Goal: Task Accomplishment & Management: Manage account settings

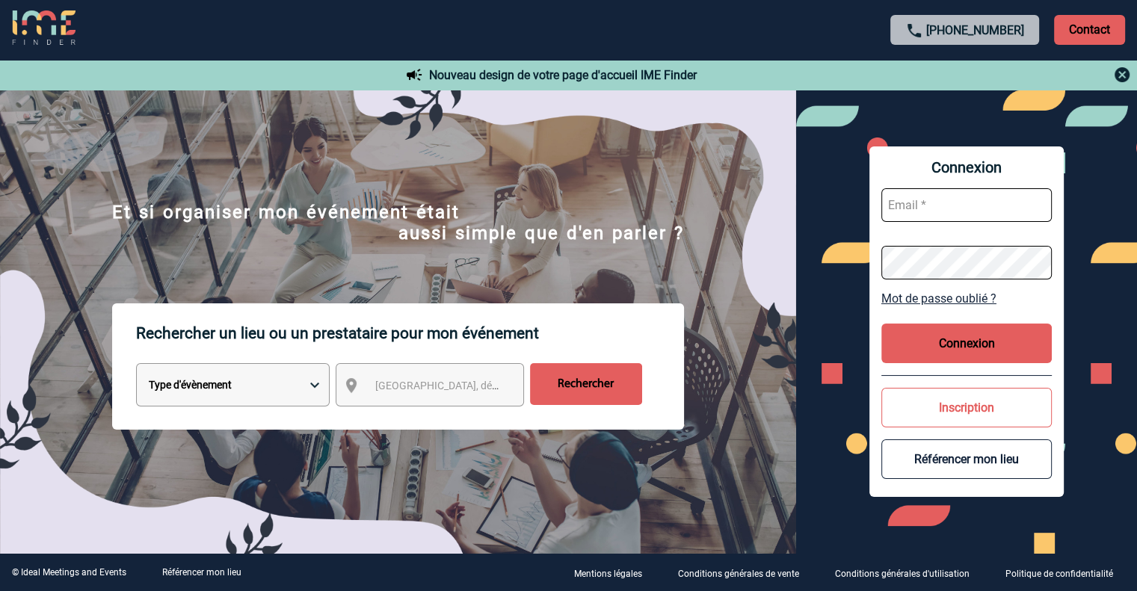
click at [918, 212] on input "text" at bounding box center [966, 205] width 170 height 34
paste input "mathieu.meharbi@hilti.com"
type input "mathieu.meharbi@hilti.com"
click at [967, 341] on button "Connexion" at bounding box center [966, 344] width 170 height 40
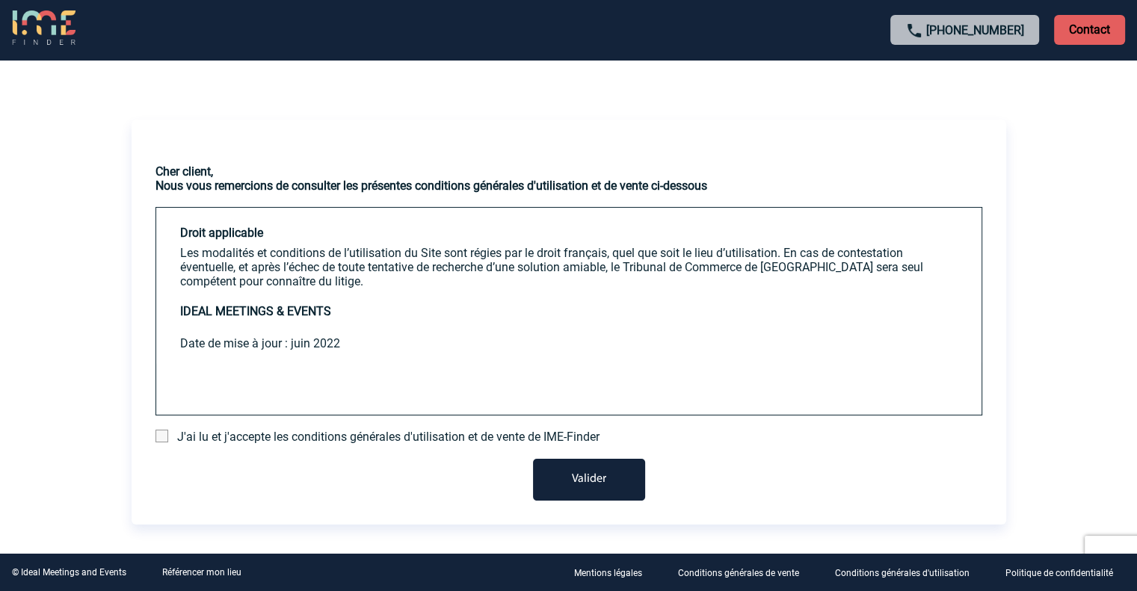
scroll to position [2963, 0]
click at [170, 436] on div "J'ai lu et j'accepte les conditions générales d'utilisation et de vente de IME-…" at bounding box center [568, 437] width 827 height 14
click at [162, 436] on span at bounding box center [161, 436] width 13 height 13
click at [0, 0] on input "checkbox" at bounding box center [0, 0] width 0 height 0
click at [562, 487] on button "Valider" at bounding box center [589, 480] width 112 height 42
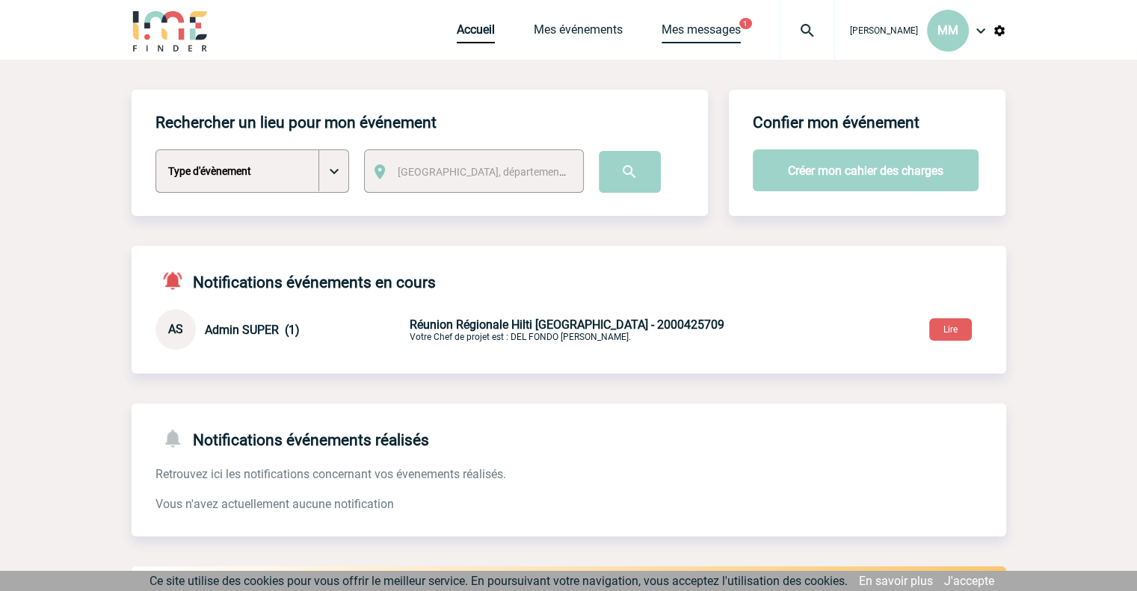
click at [709, 29] on link "Mes messages" at bounding box center [701, 32] width 79 height 21
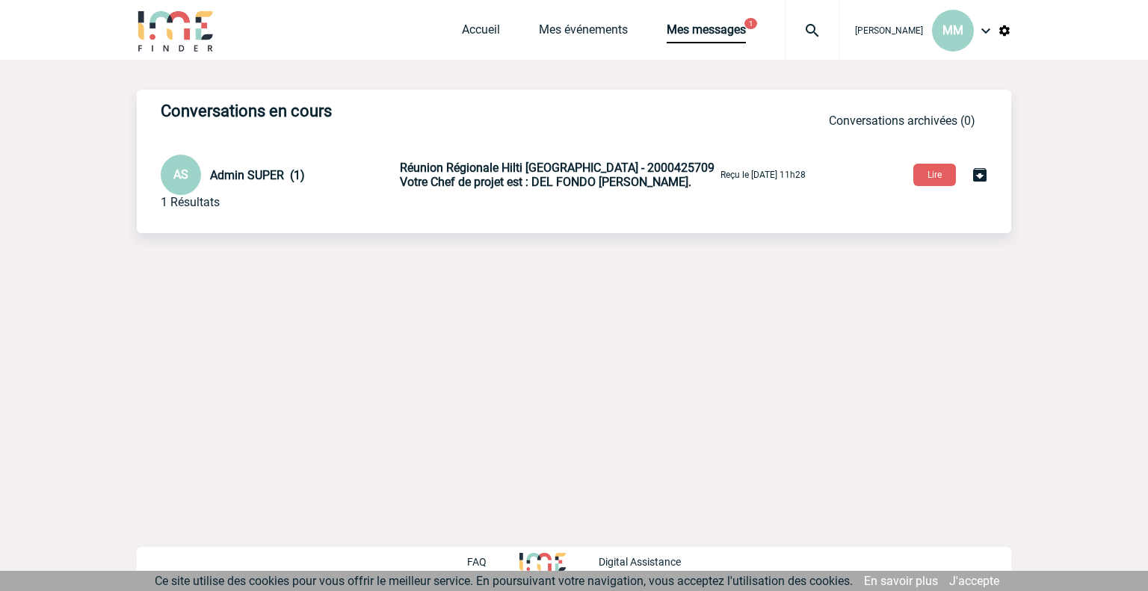
click at [574, 179] on span "Votre Chef de projet est : DEL FONDO [PERSON_NAME]." at bounding box center [546, 182] width 292 height 14
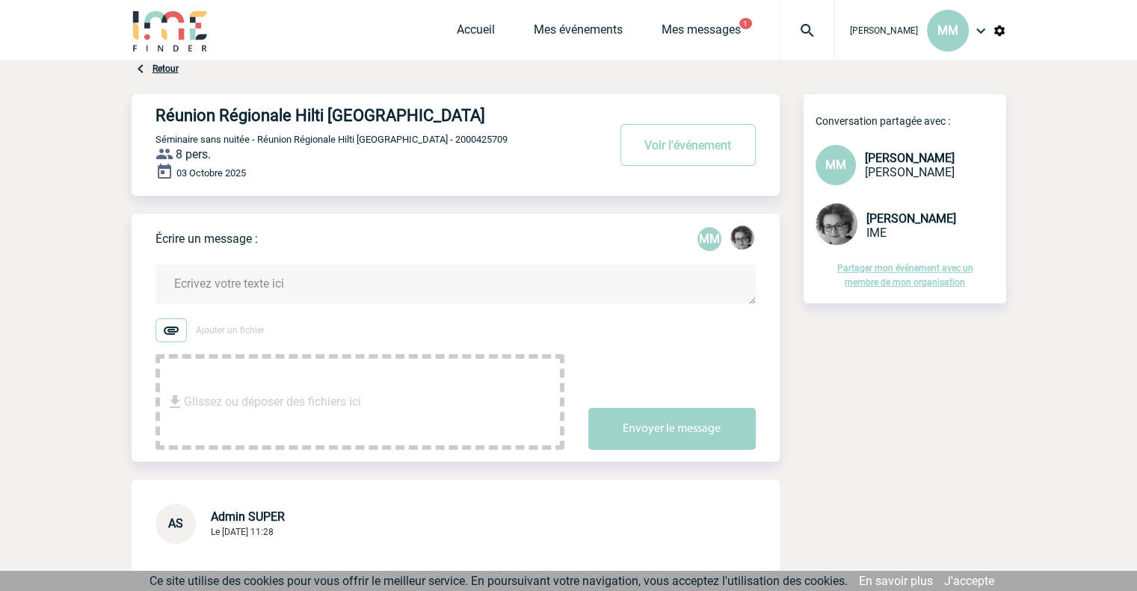
click at [681, 150] on button "Voir l'événement" at bounding box center [687, 145] width 135 height 42
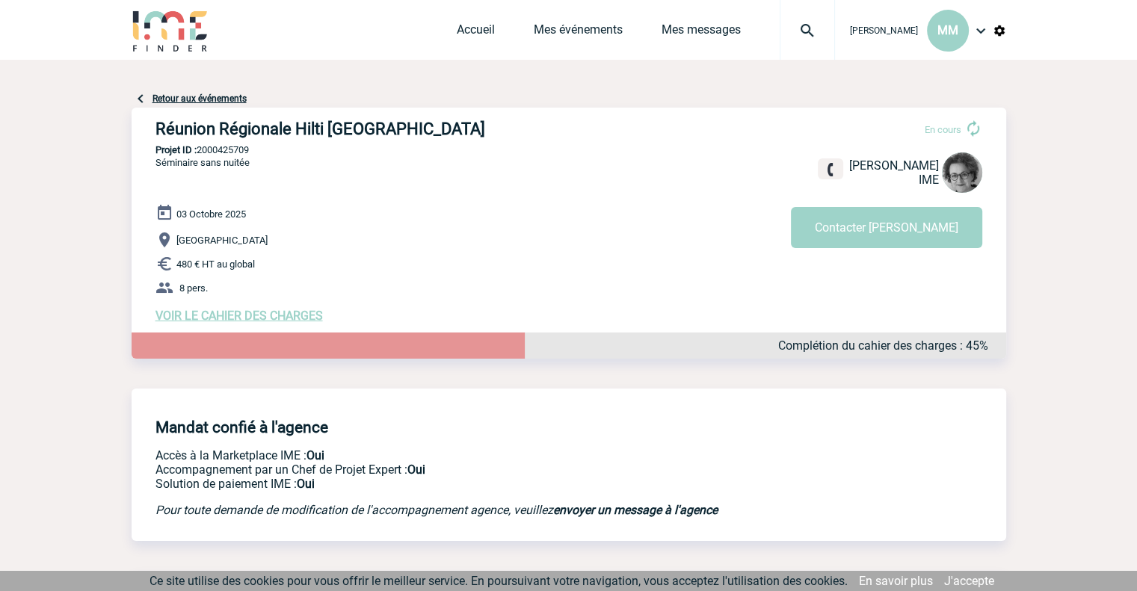
click at [475, 359] on div at bounding box center [329, 346] width 394 height 26
click at [279, 319] on span "VOIR LE CAHIER DES CHARGES" at bounding box center [238, 316] width 167 height 14
